Goal: Task Accomplishment & Management: Manage account settings

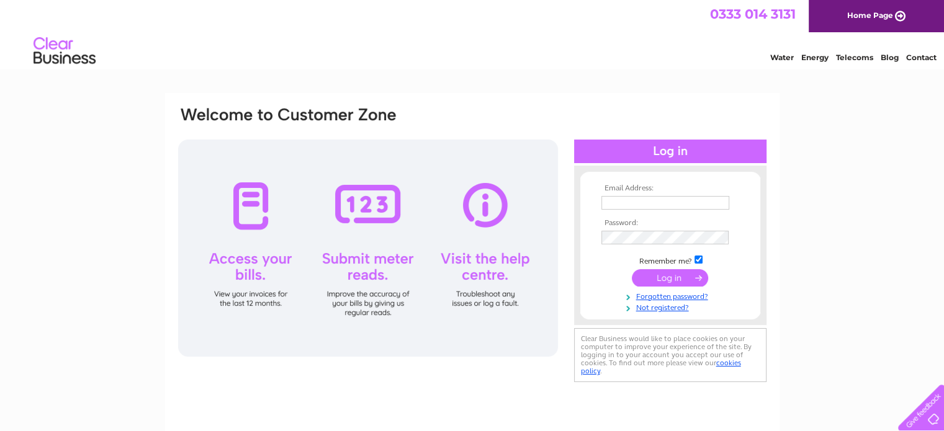
type input "debramoore14@googlemail.com"
click at [700, 275] on input "submit" at bounding box center [670, 277] width 76 height 17
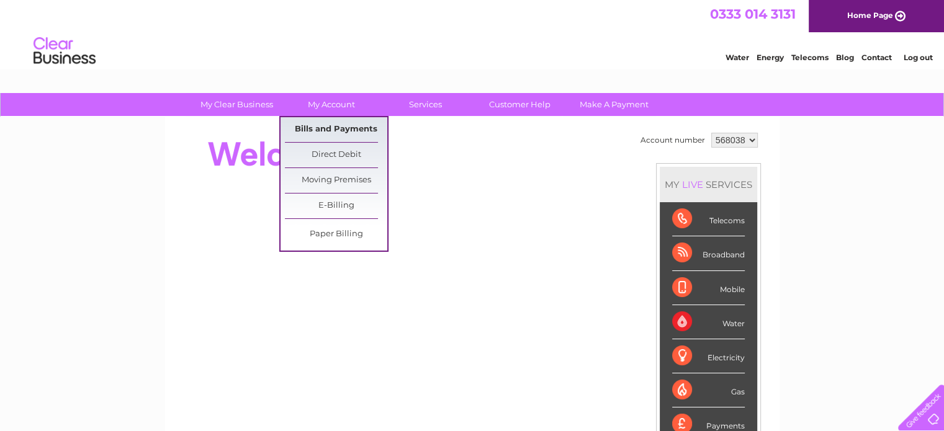
click at [333, 126] on link "Bills and Payments" at bounding box center [336, 129] width 102 height 25
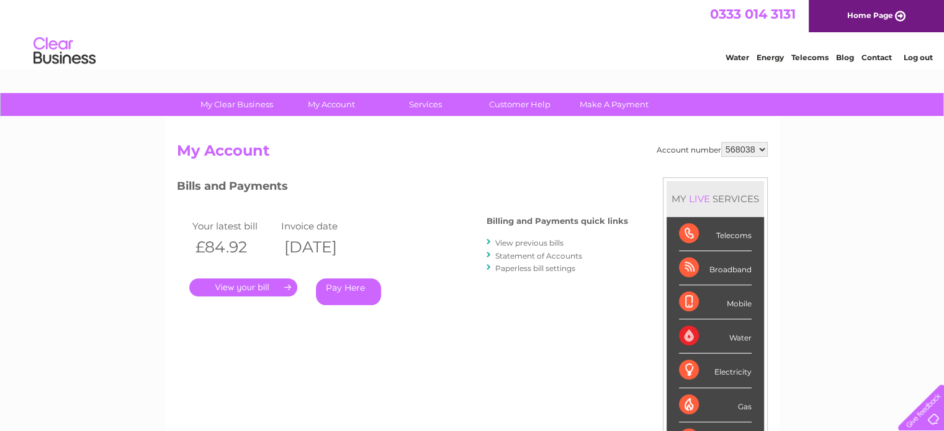
click at [249, 287] on link "." at bounding box center [243, 288] width 108 height 18
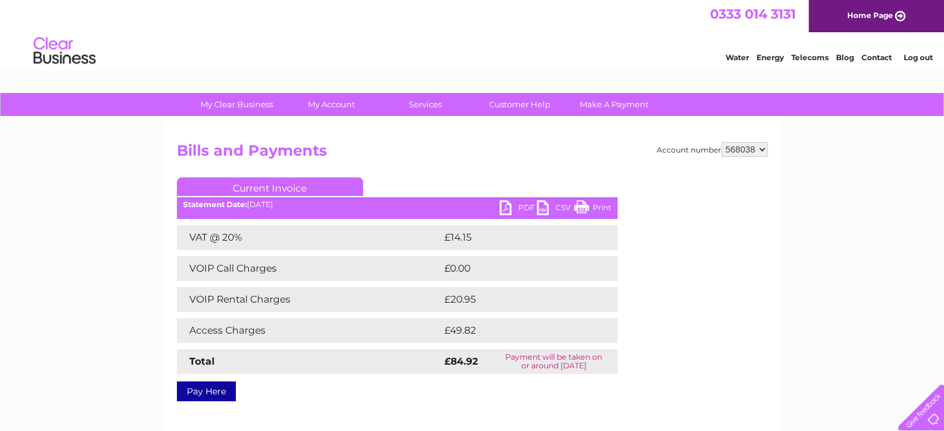
click at [503, 208] on link "PDF" at bounding box center [518, 210] width 37 height 18
